Goal: Information Seeking & Learning: Learn about a topic

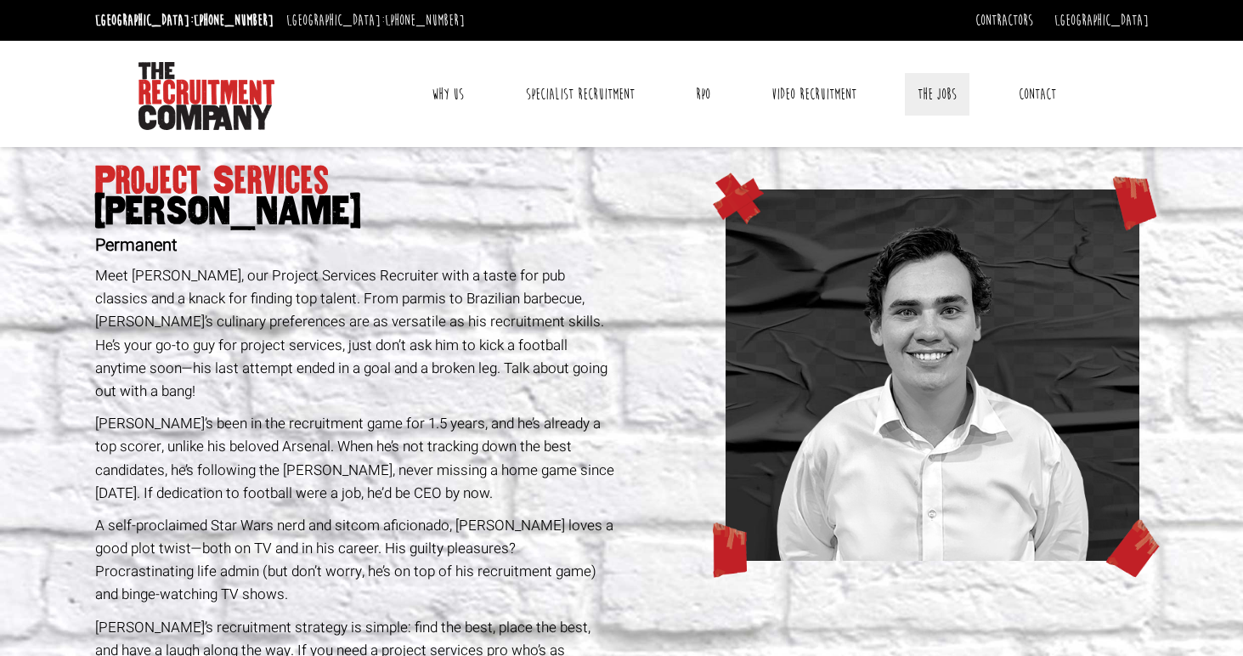
click at [928, 97] on link "The Jobs" at bounding box center [937, 94] width 65 height 42
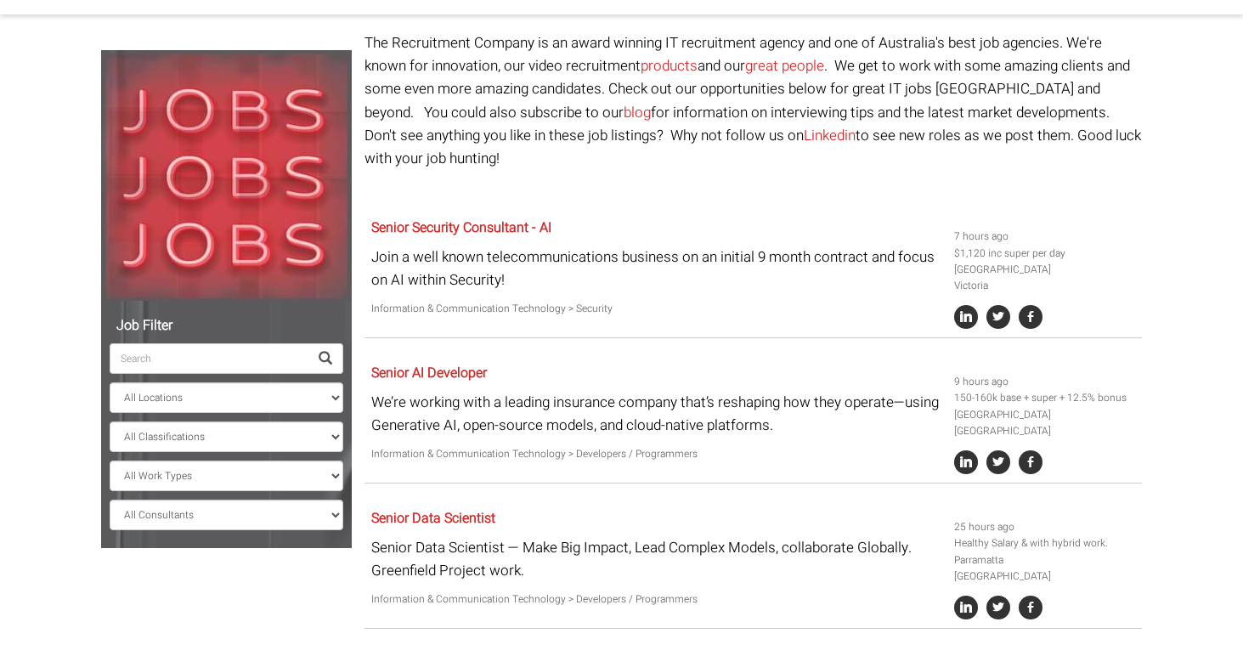
scroll to position [133, 0]
click at [484, 217] on link "Senior Security Consultant - AI" at bounding box center [461, 227] width 180 height 20
select select "Sydney CBD"
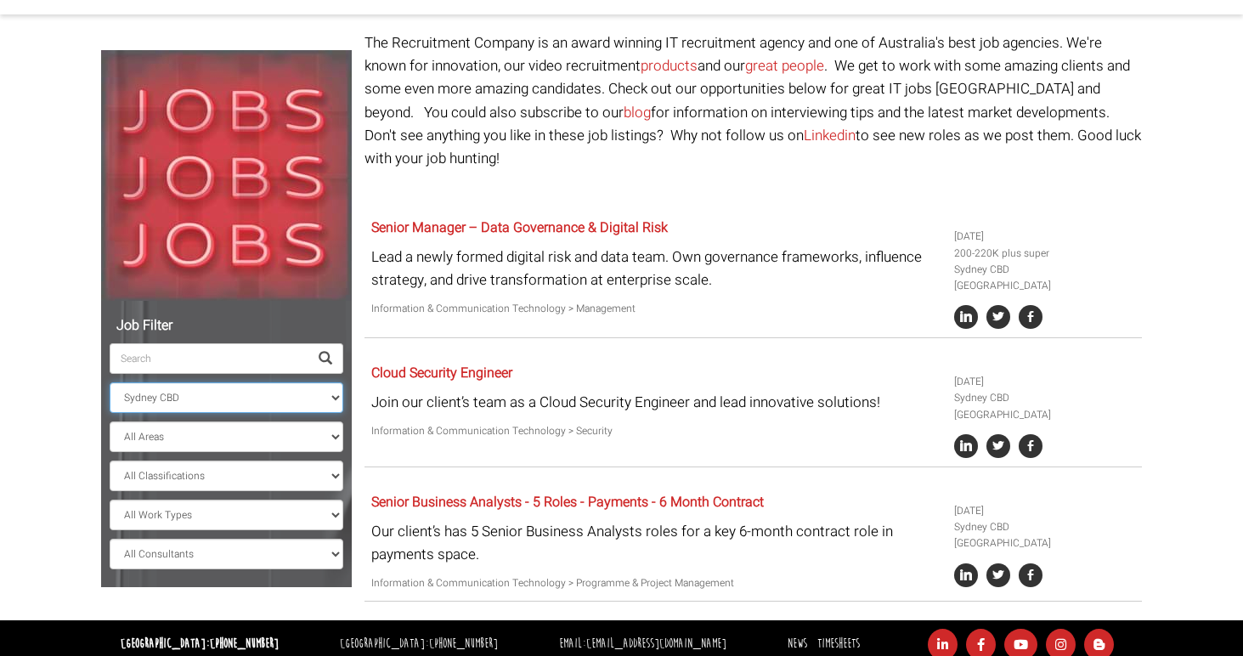
select select
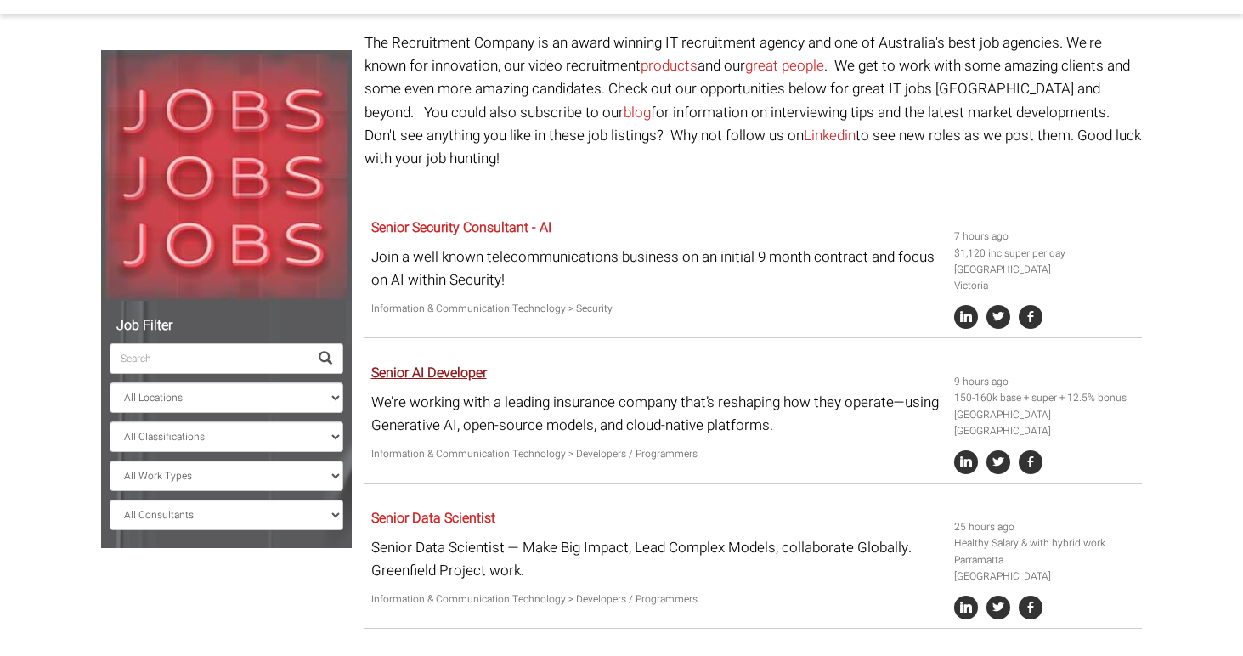
click at [416, 363] on link "Senior AI Developer" at bounding box center [429, 373] width 116 height 20
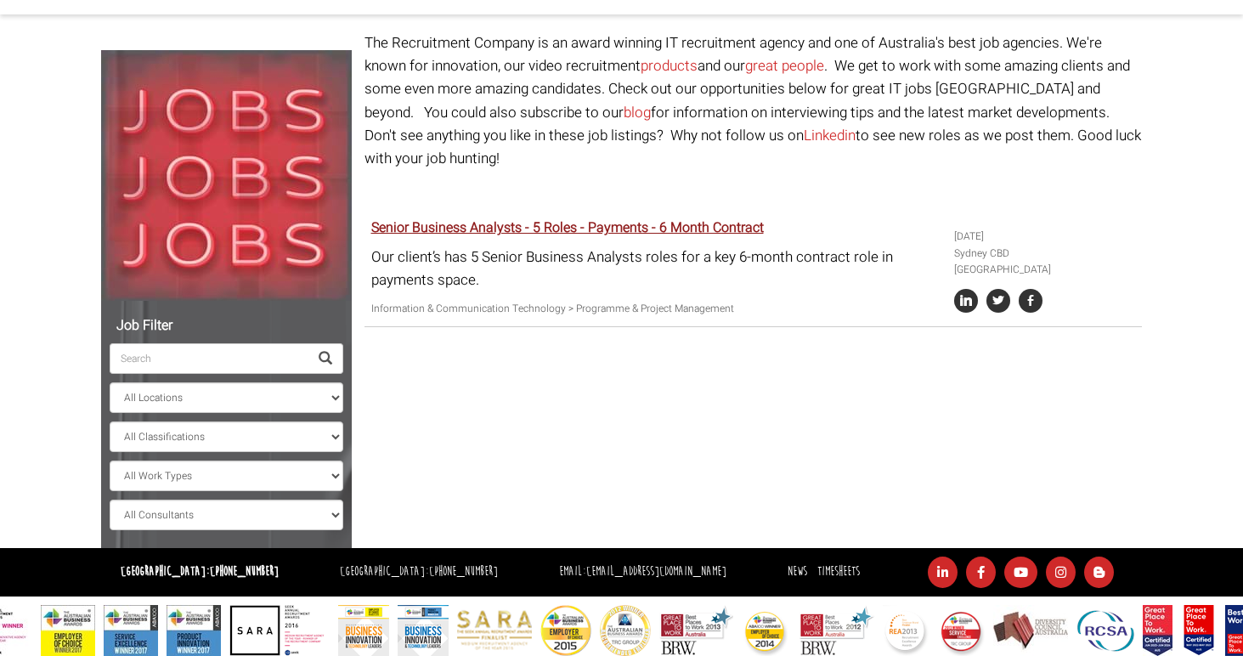
click at [501, 217] on link "Senior Business Analysts - 5 Roles - Payments - 6 Month Contract" at bounding box center [567, 227] width 392 height 20
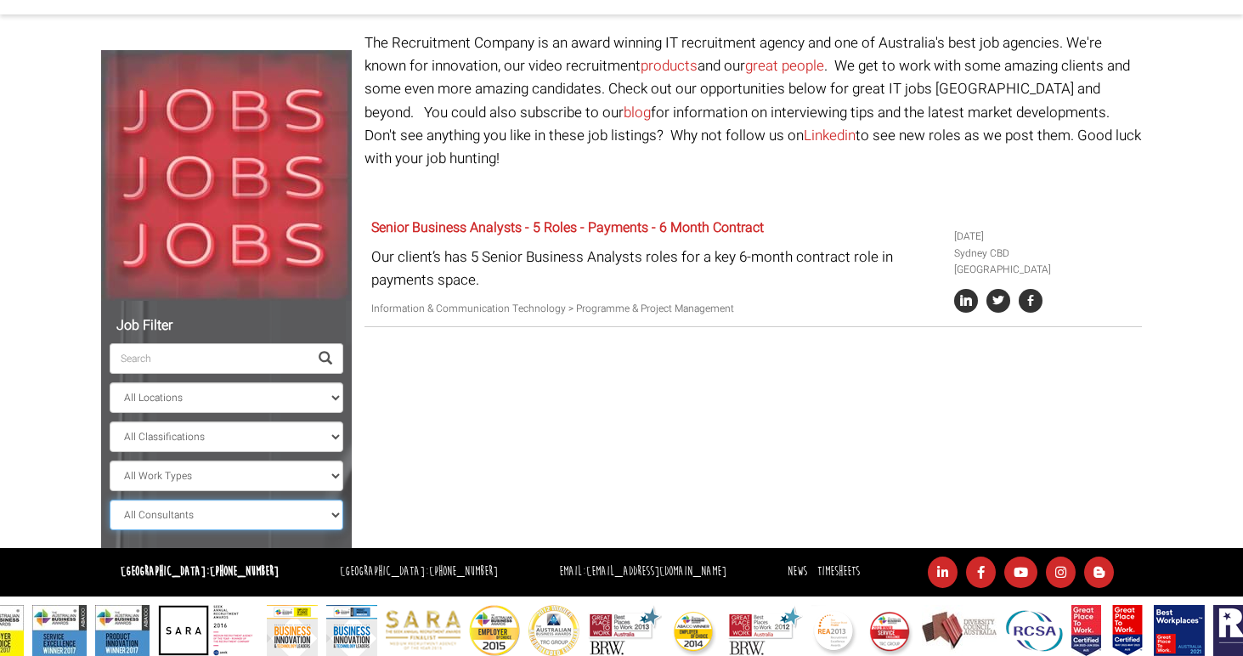
select select "[PERSON_NAME]"
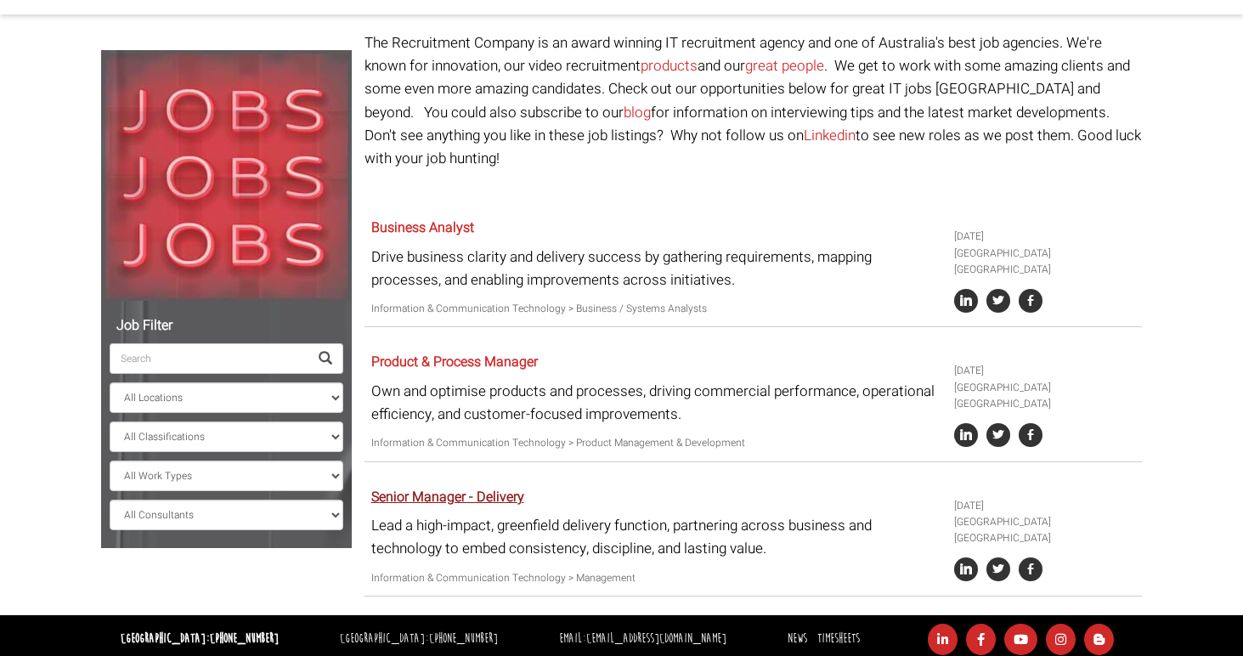
click at [443, 487] on link "Senior Manager - Delivery" at bounding box center [447, 497] width 153 height 20
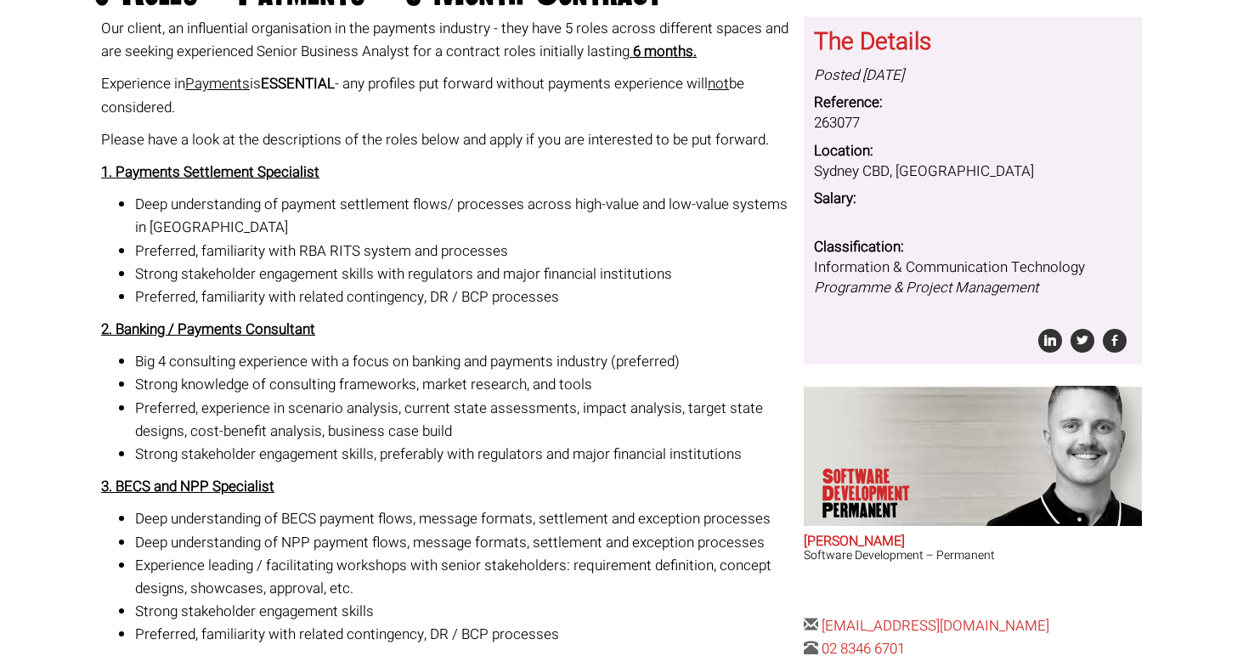
scroll to position [234, 0]
